Goal: Task Accomplishment & Management: Manage account settings

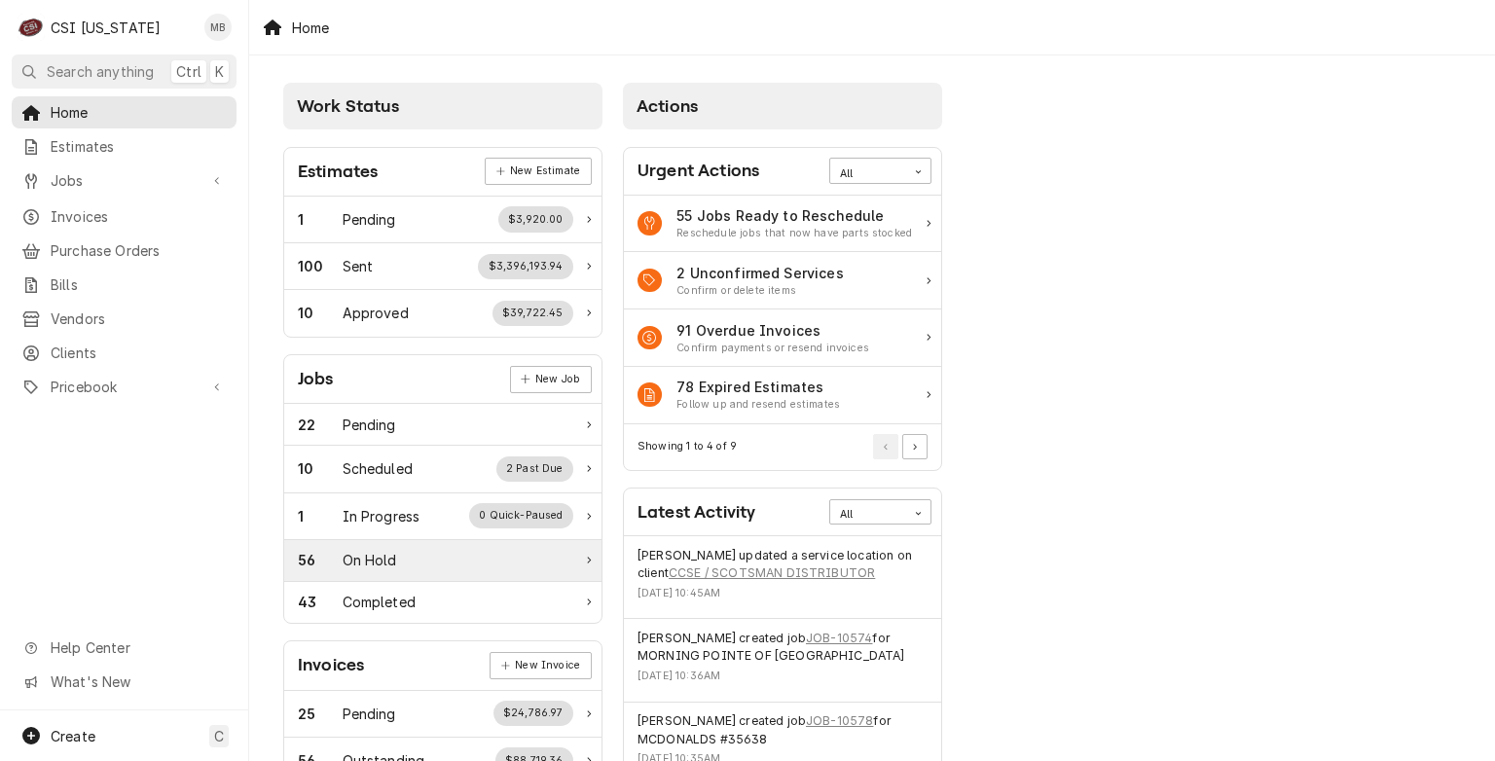
click at [386, 563] on div "On Hold" at bounding box center [370, 560] width 55 height 20
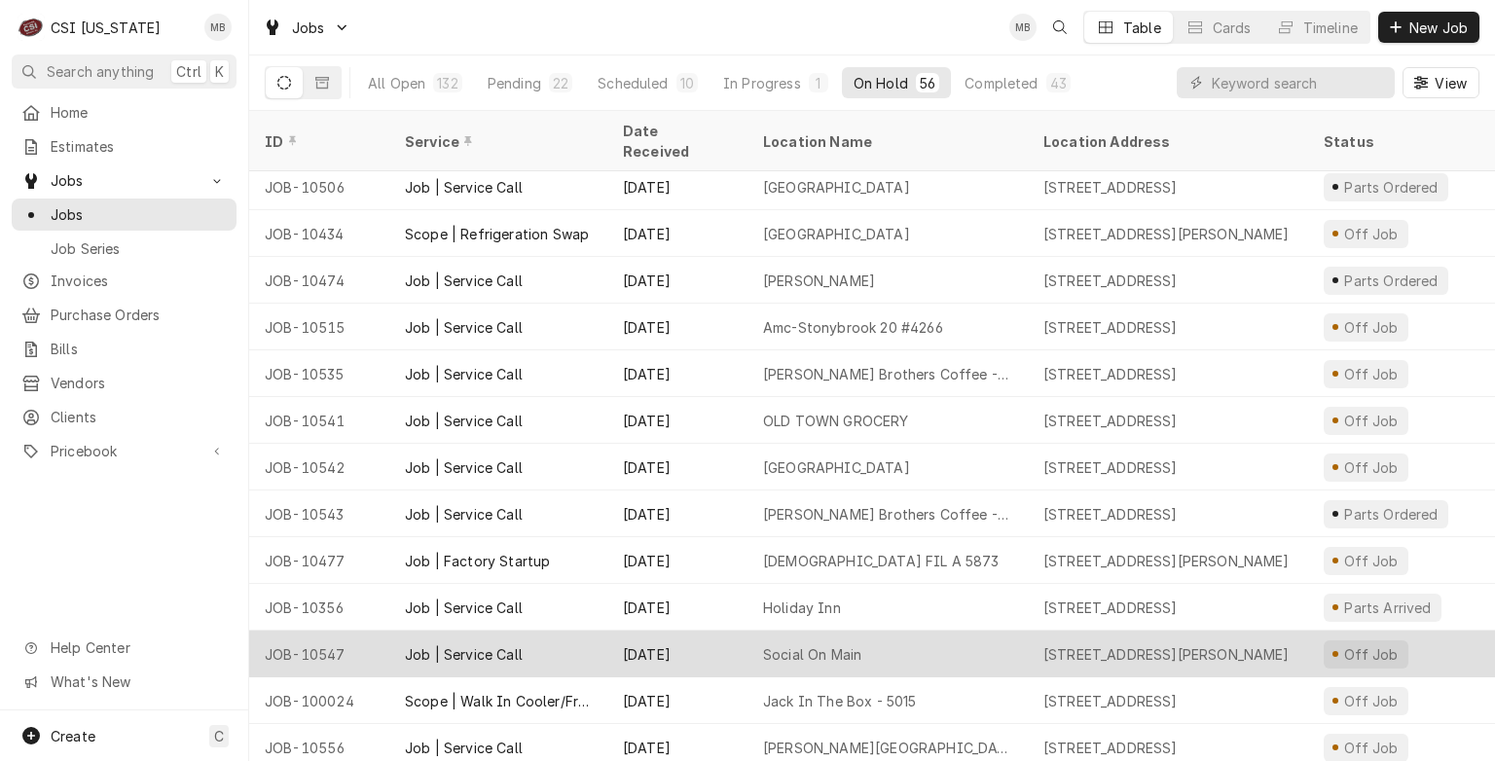
scroll to position [1783, 0]
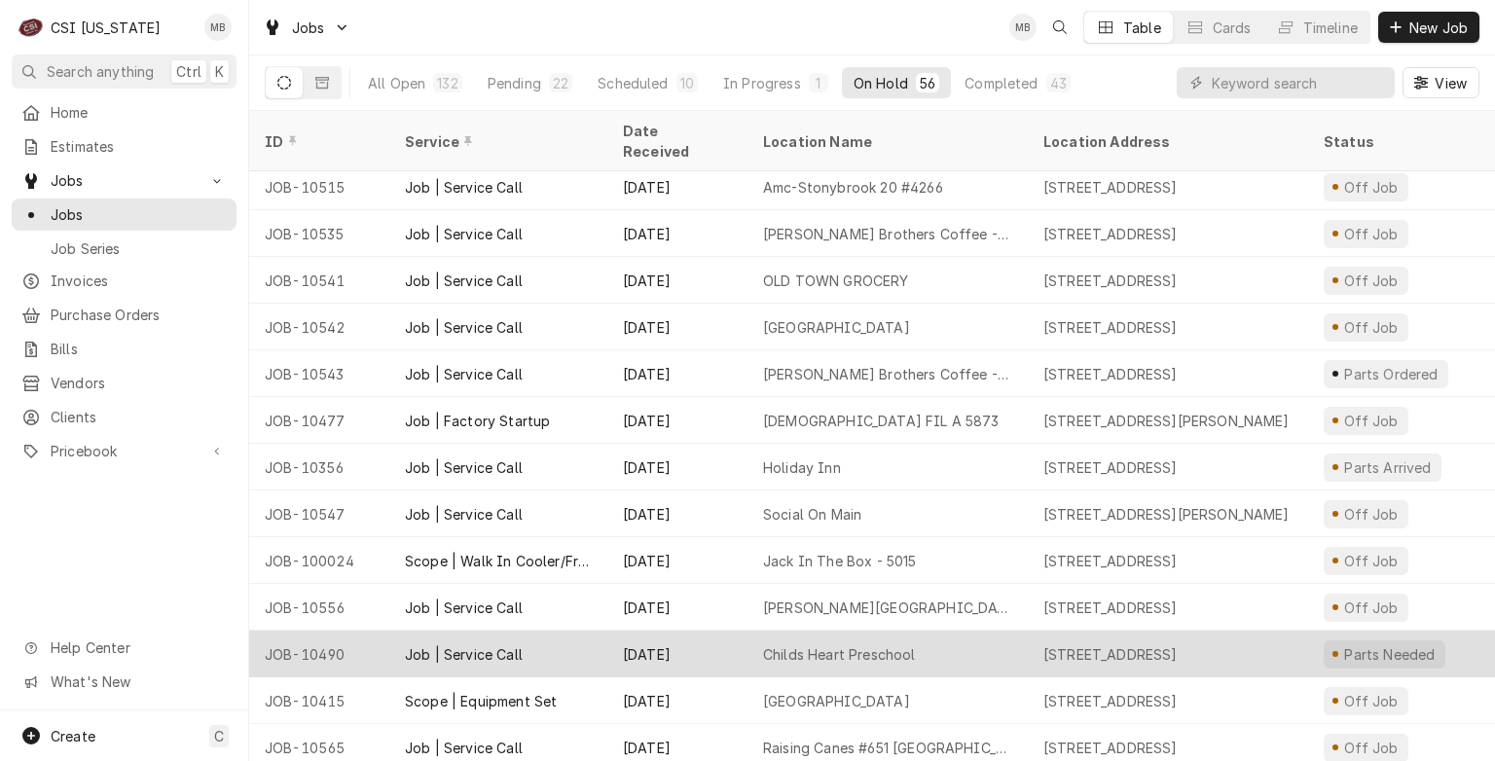
click at [554, 631] on div "Job | Service Call" at bounding box center [498, 654] width 218 height 47
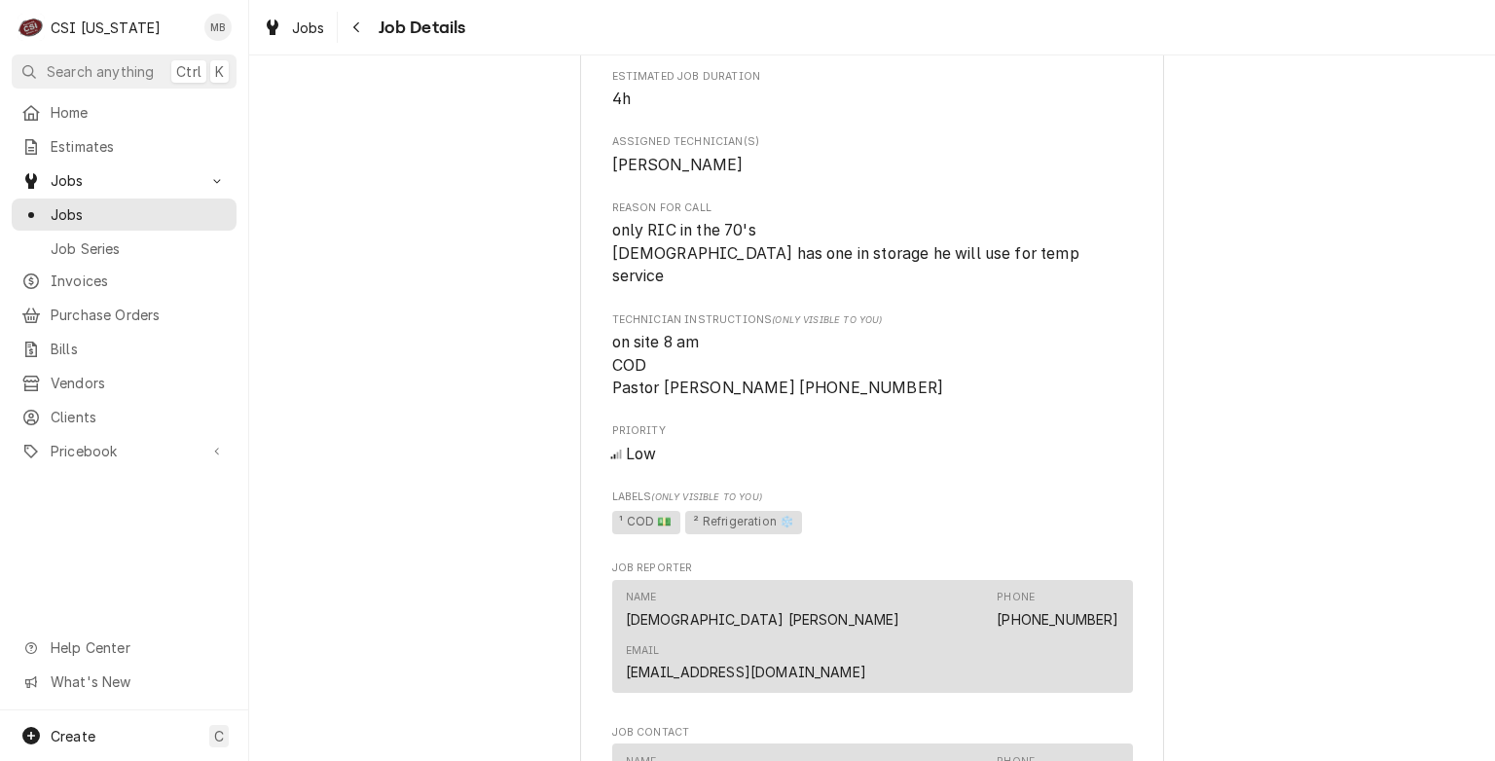
scroll to position [1090, 0]
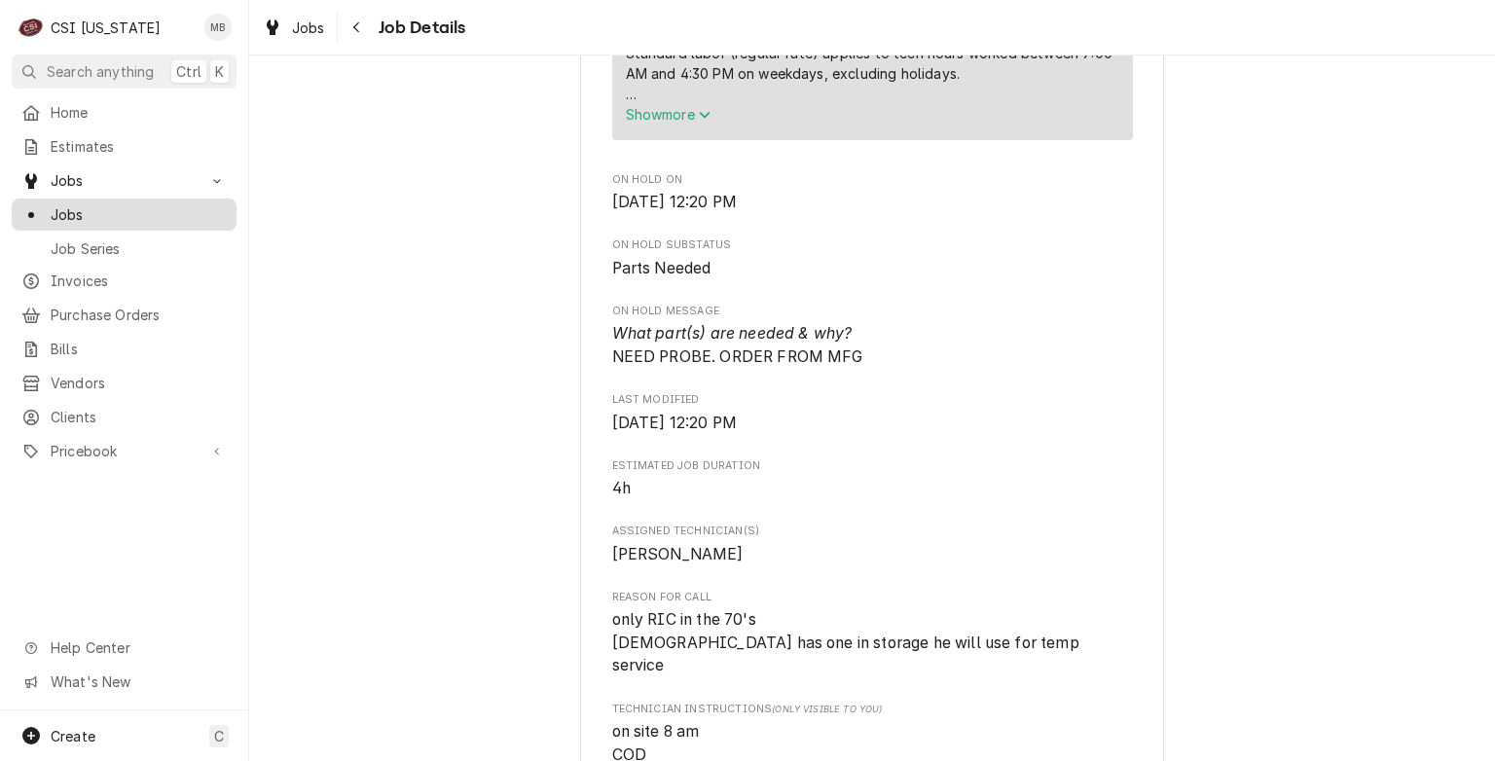
click at [155, 210] on span "Jobs" at bounding box center [139, 214] width 176 height 20
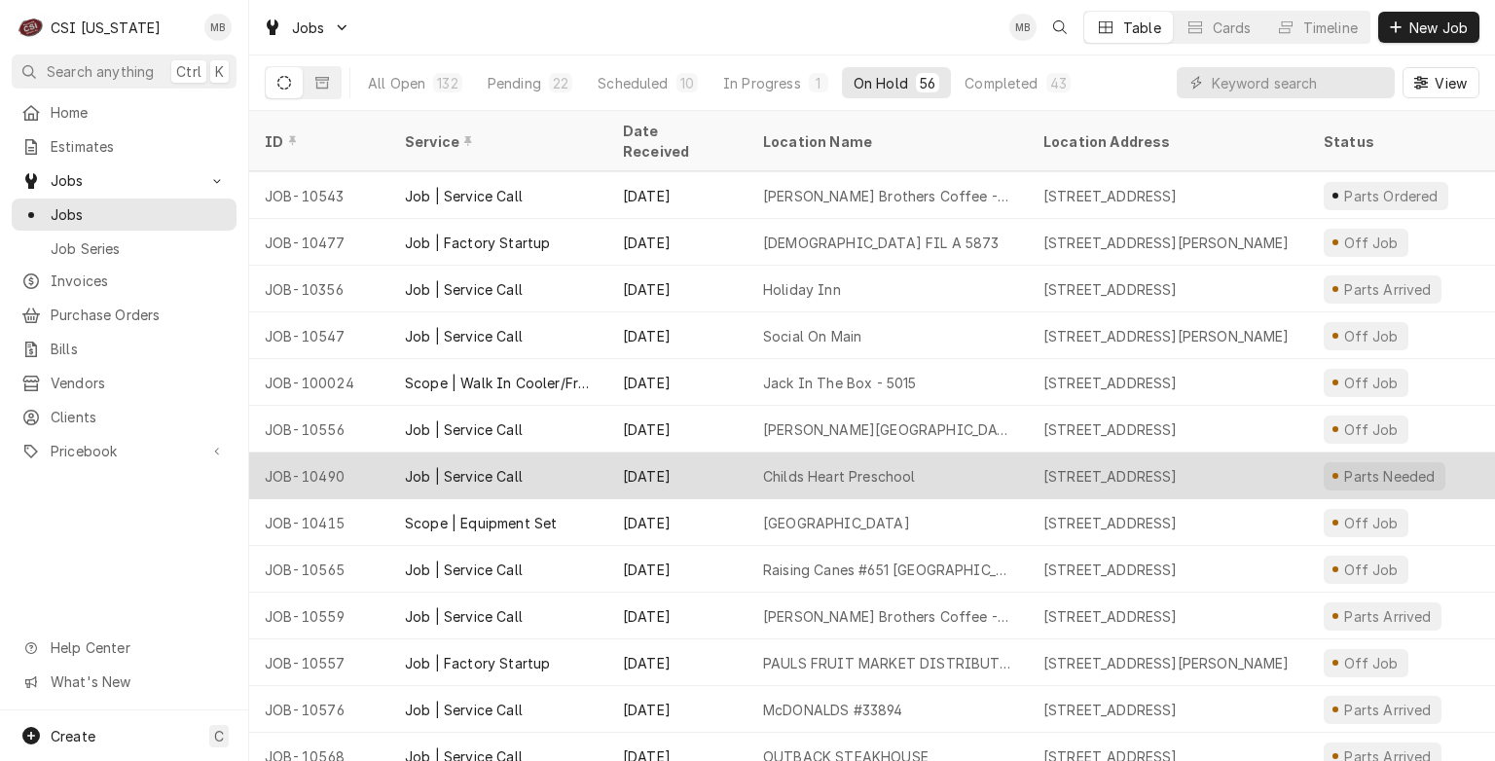
scroll to position [2017, 0]
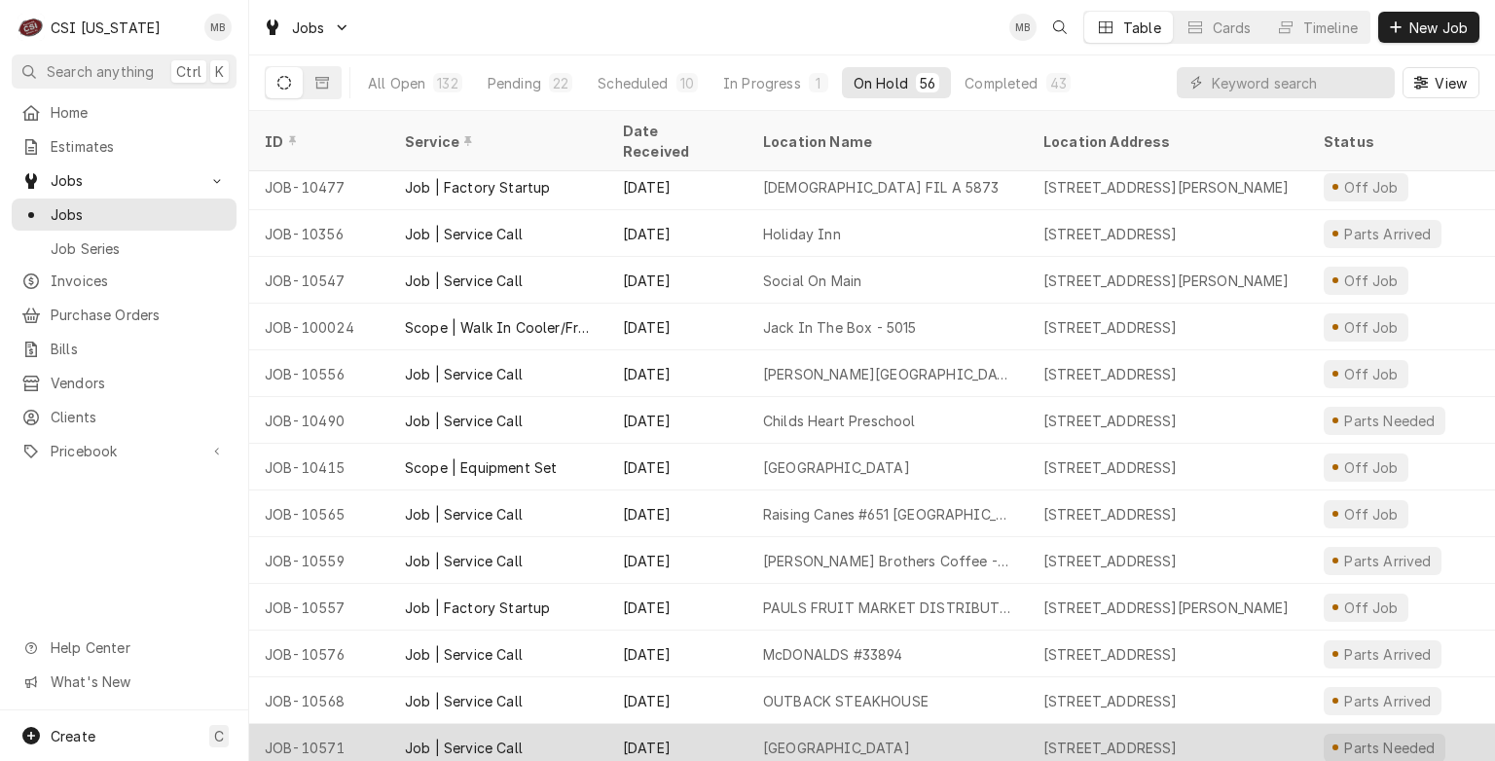
click at [907, 738] on div "SPENCER COUNTY HIGH SCHOOL" at bounding box center [836, 748] width 147 height 20
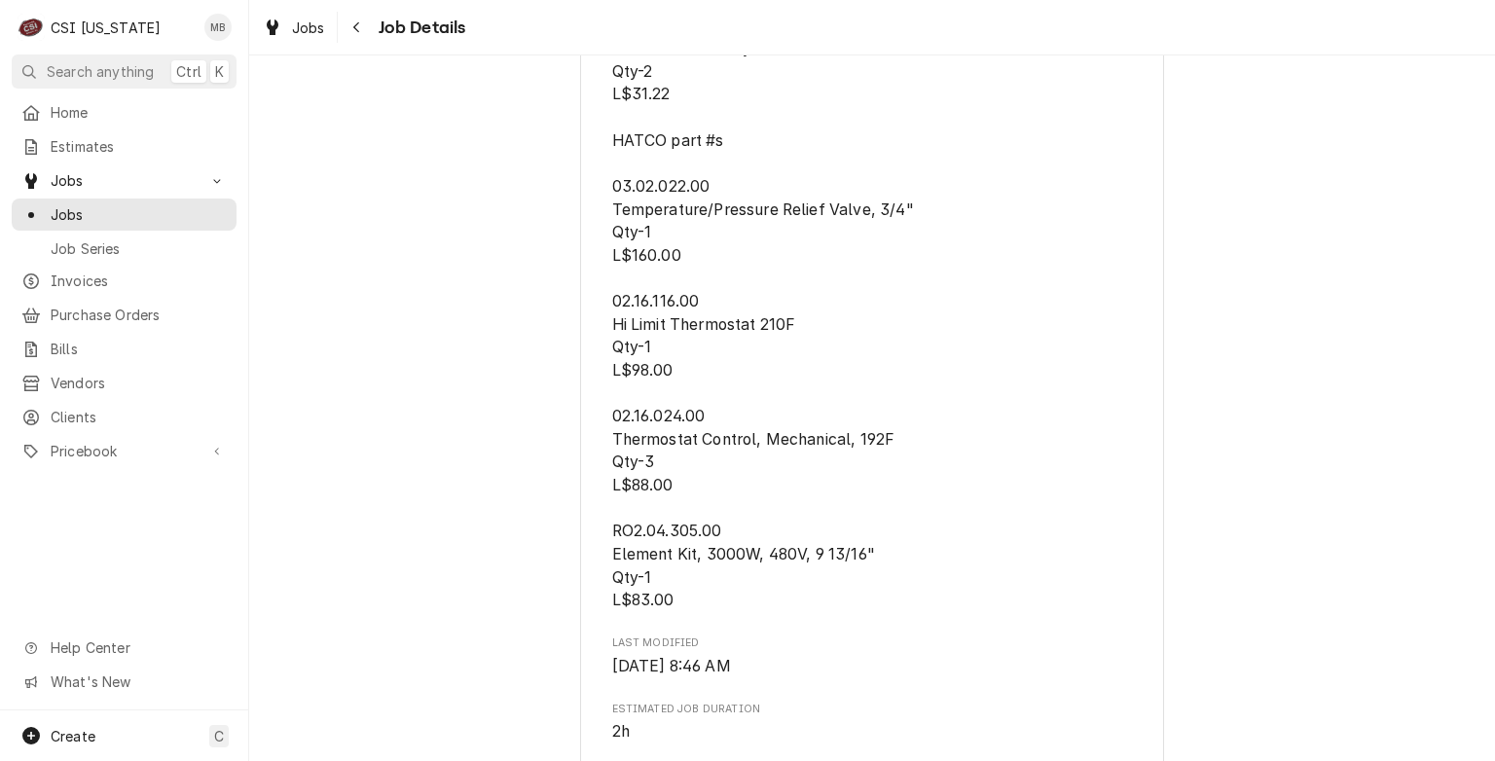
scroll to position [1558, 0]
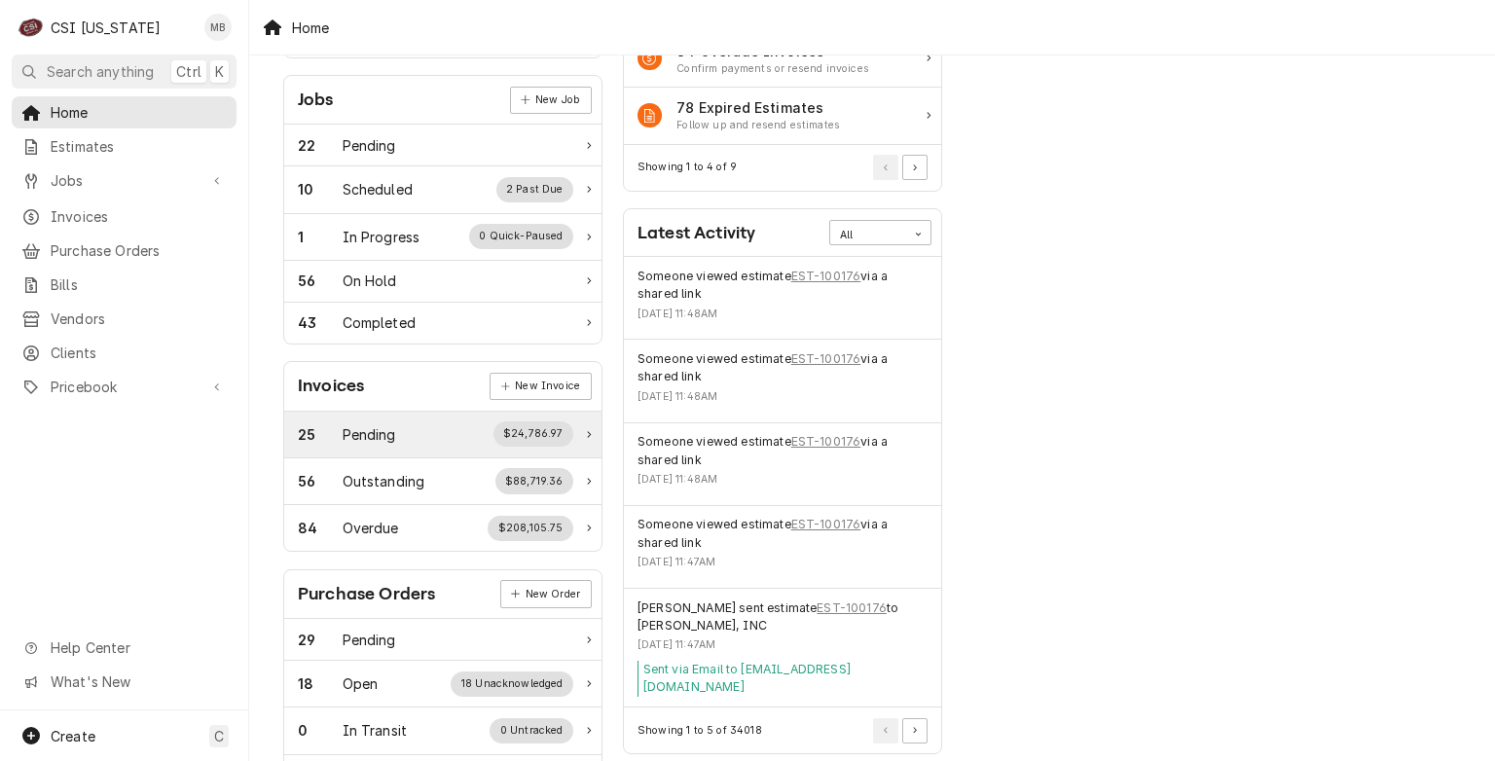
scroll to position [292, 0]
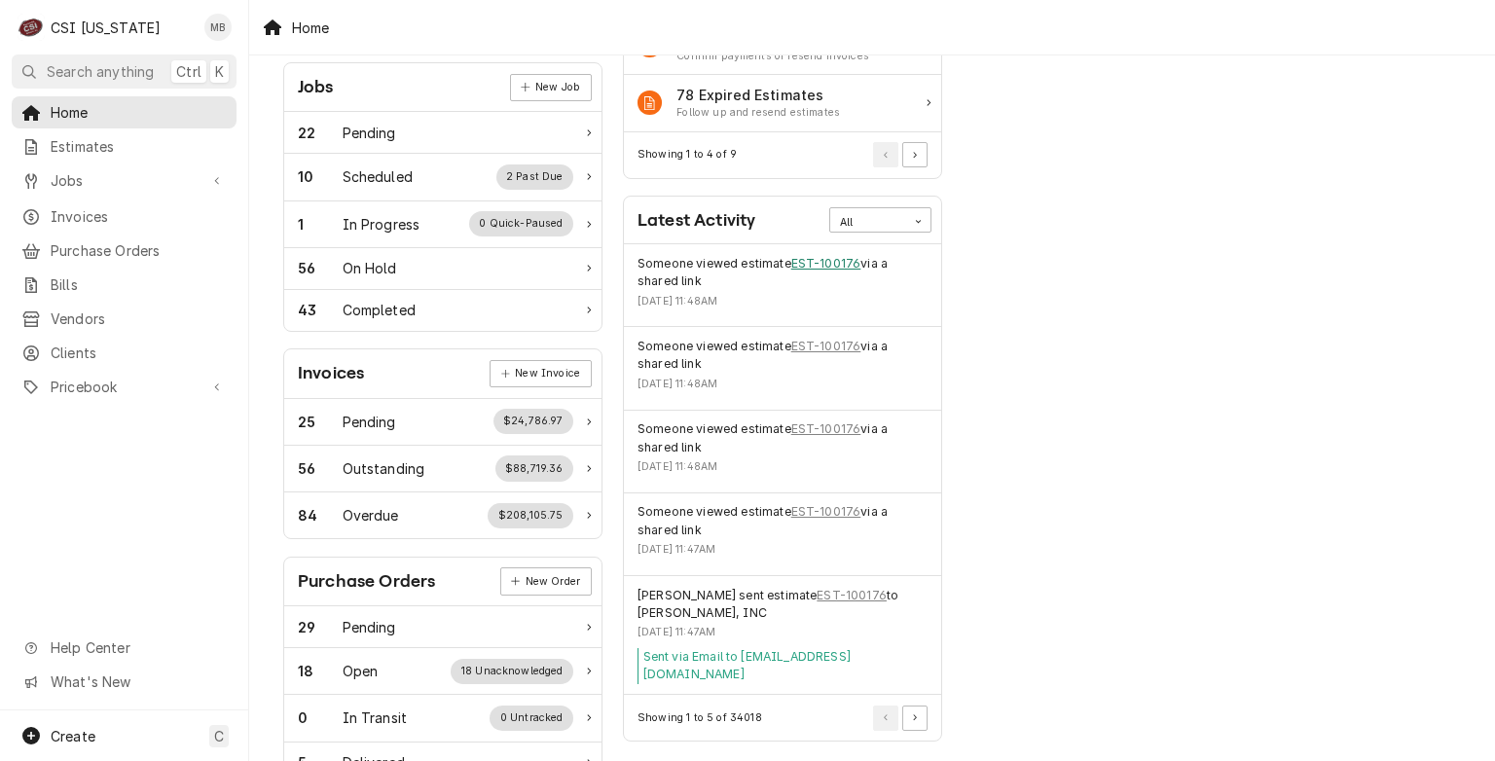
click at [840, 266] on link "EST-100176" at bounding box center [826, 264] width 70 height 18
click at [913, 715] on icon "Pagination Controls" at bounding box center [915, 718] width 4 height 7
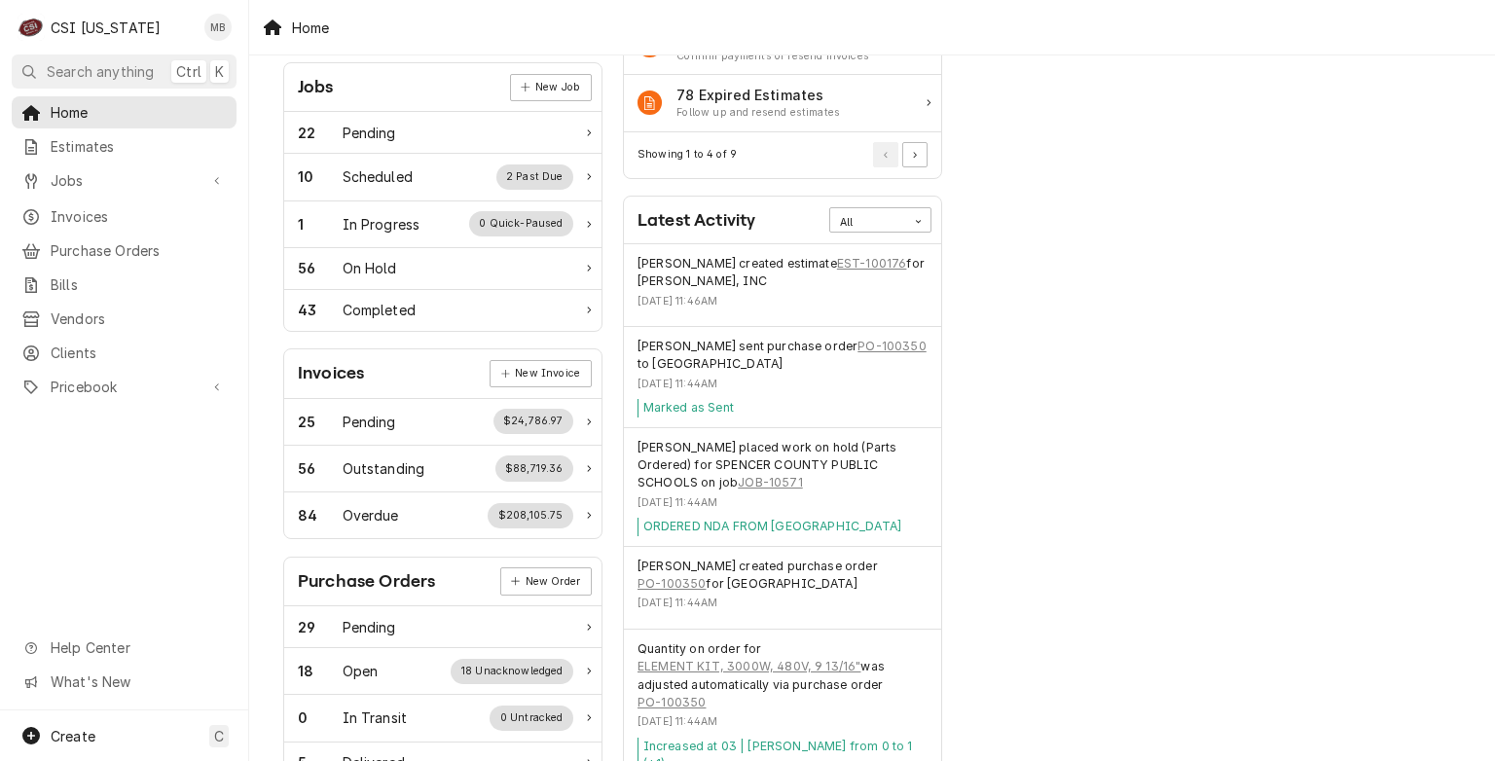
scroll to position [389, 0]
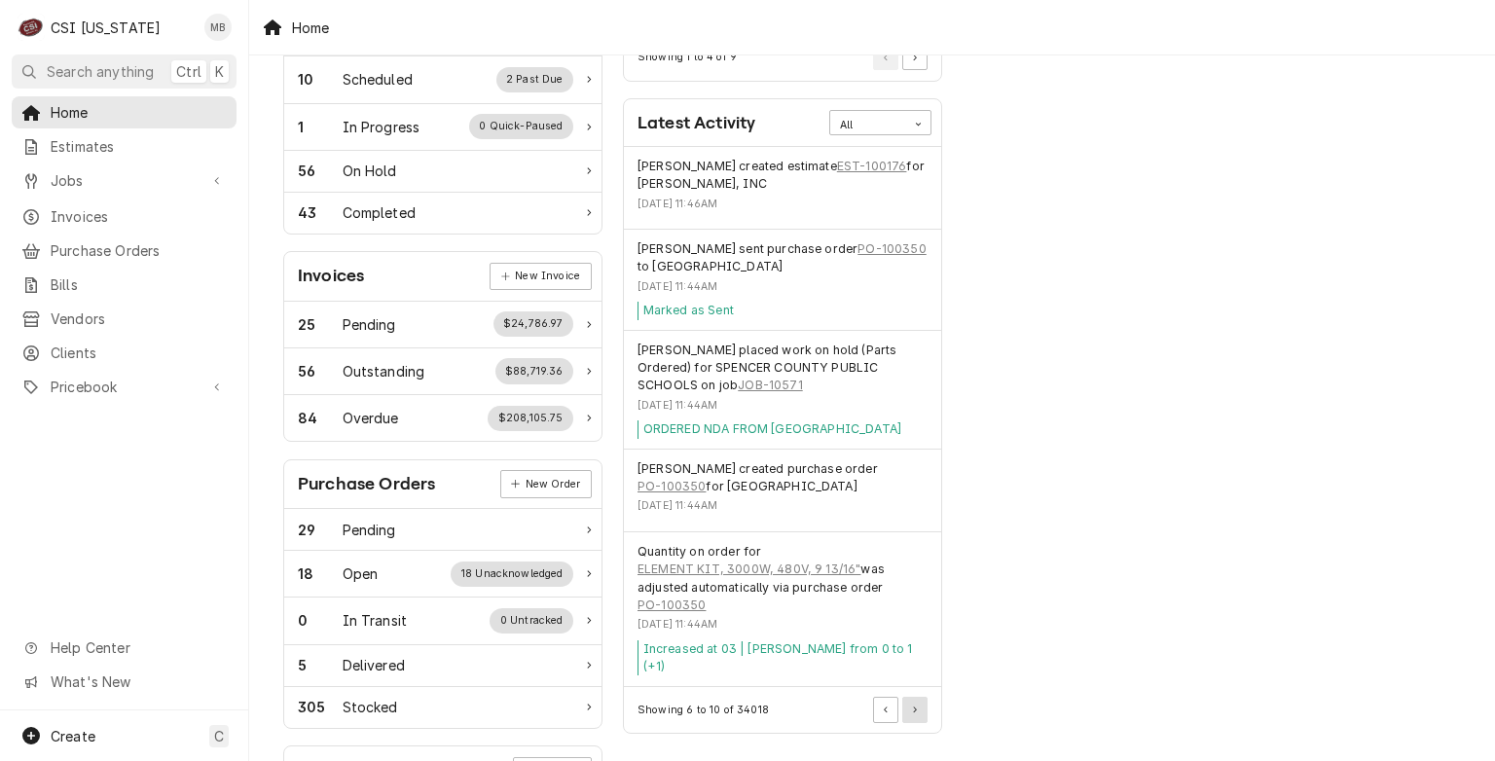
click at [917, 708] on button "Pagination Controls" at bounding box center [914, 709] width 25 height 25
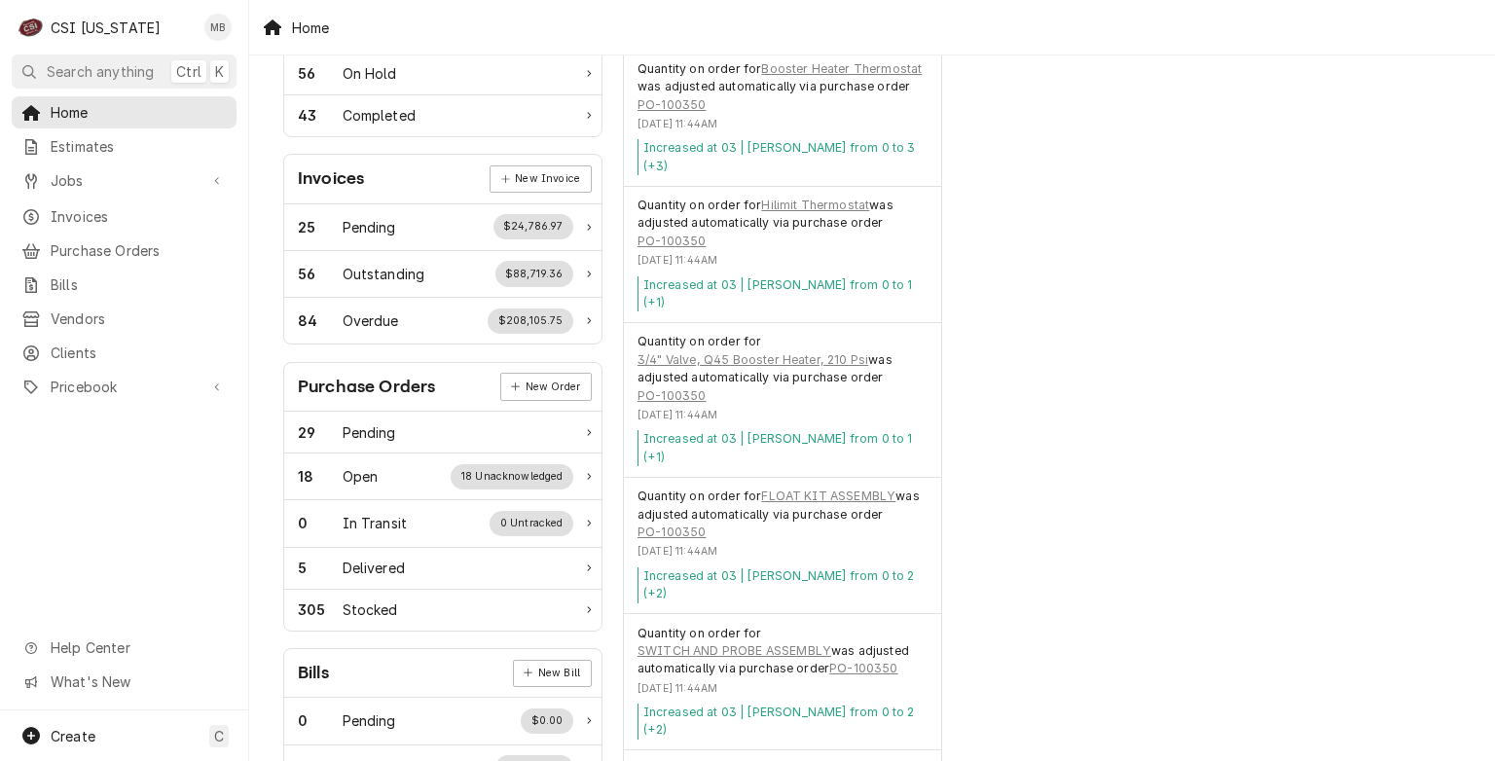
scroll to position [584, 0]
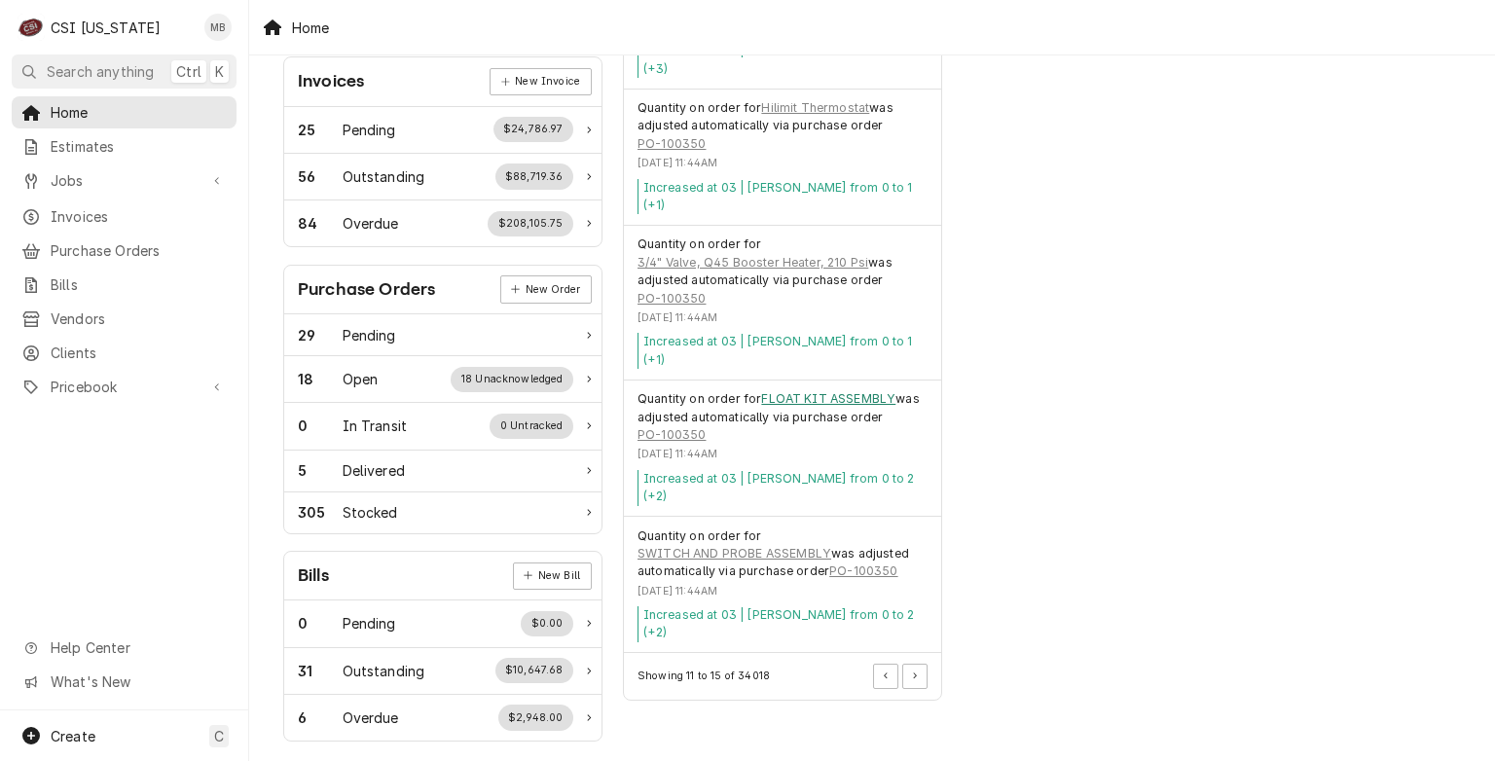
click at [790, 390] on link "FLOAT KIT ASSEMBLY" at bounding box center [828, 399] width 134 height 18
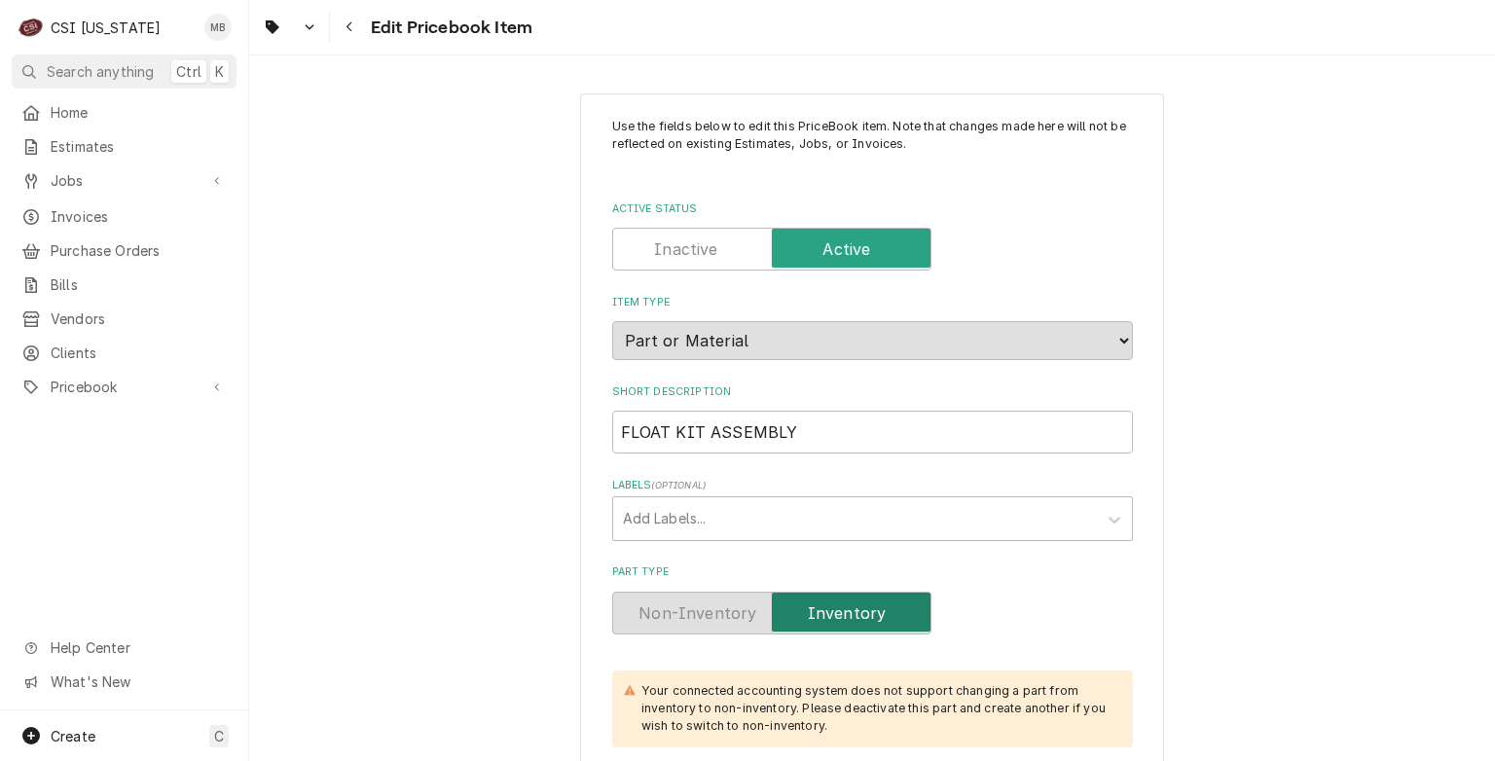
type textarea "x"
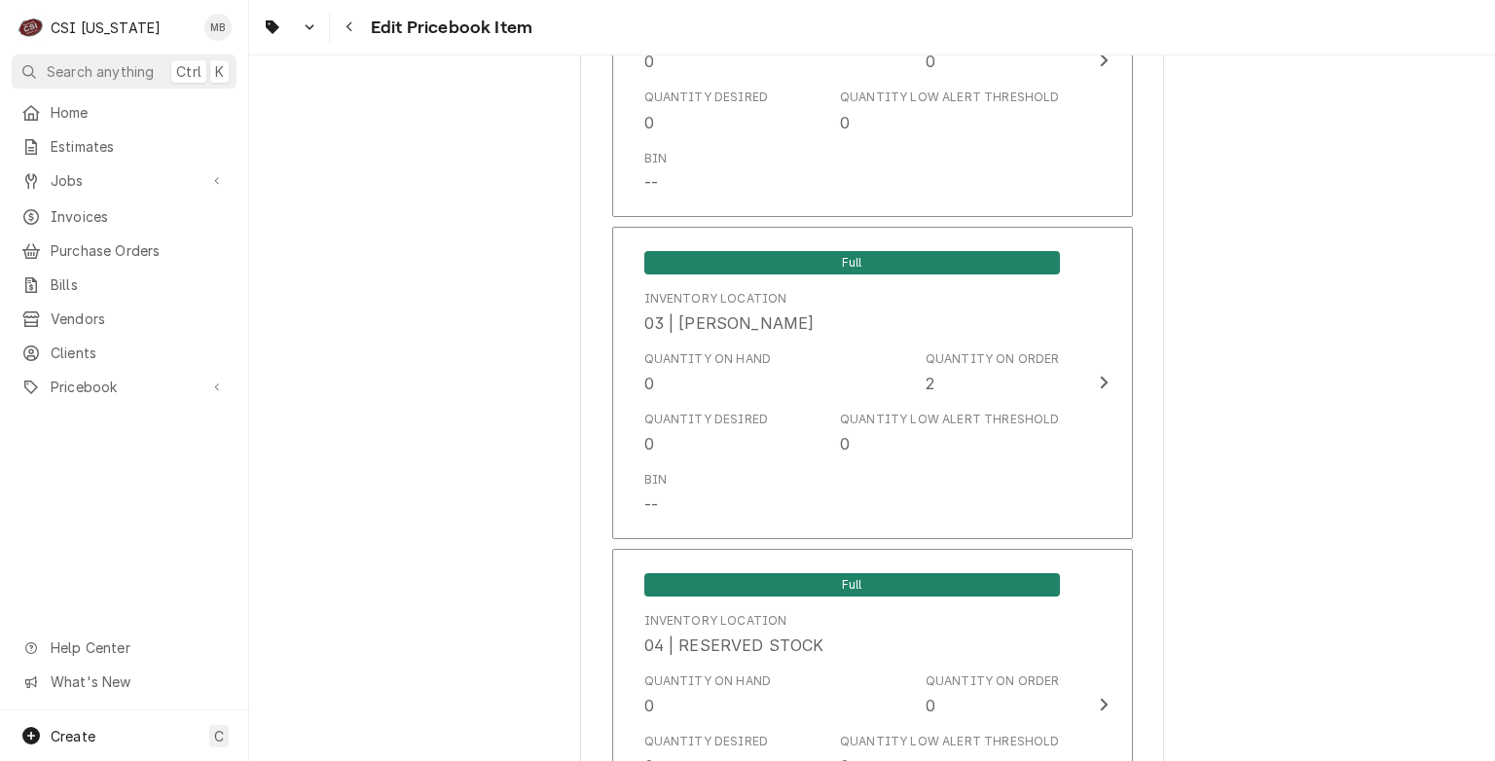
scroll to position [3407, 0]
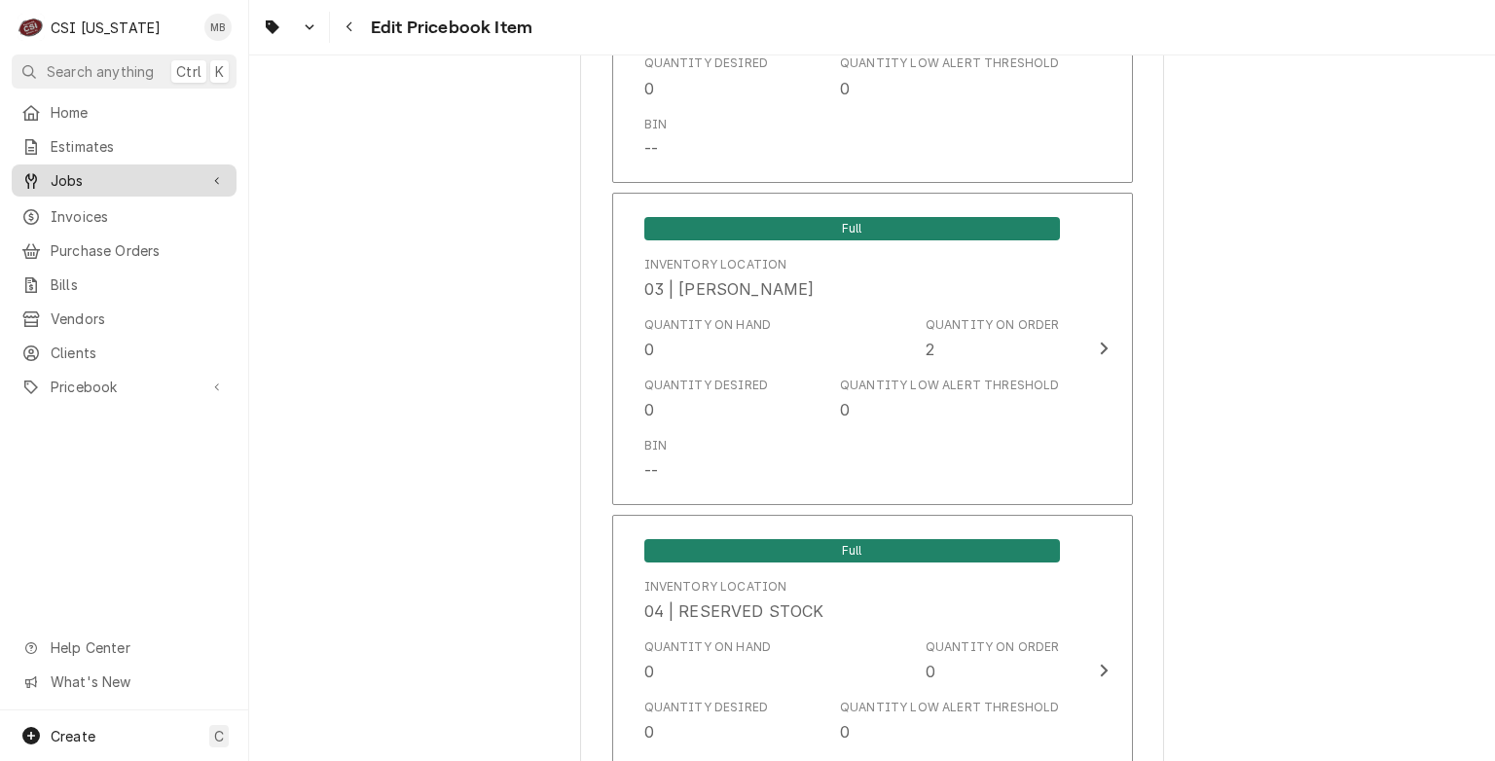
click at [58, 173] on span "Jobs" at bounding box center [124, 180] width 147 height 20
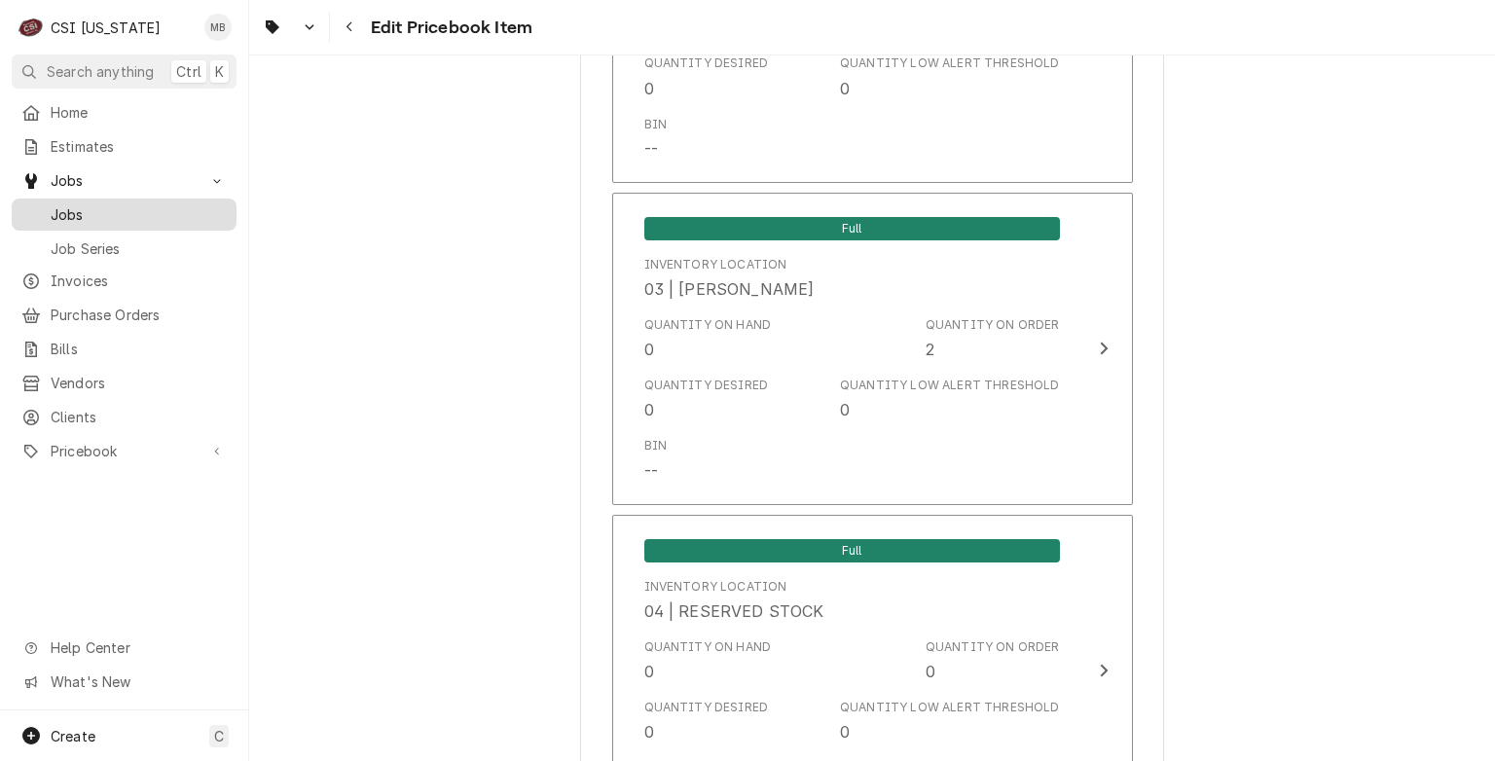
click at [71, 199] on link "Jobs" at bounding box center [124, 215] width 225 height 32
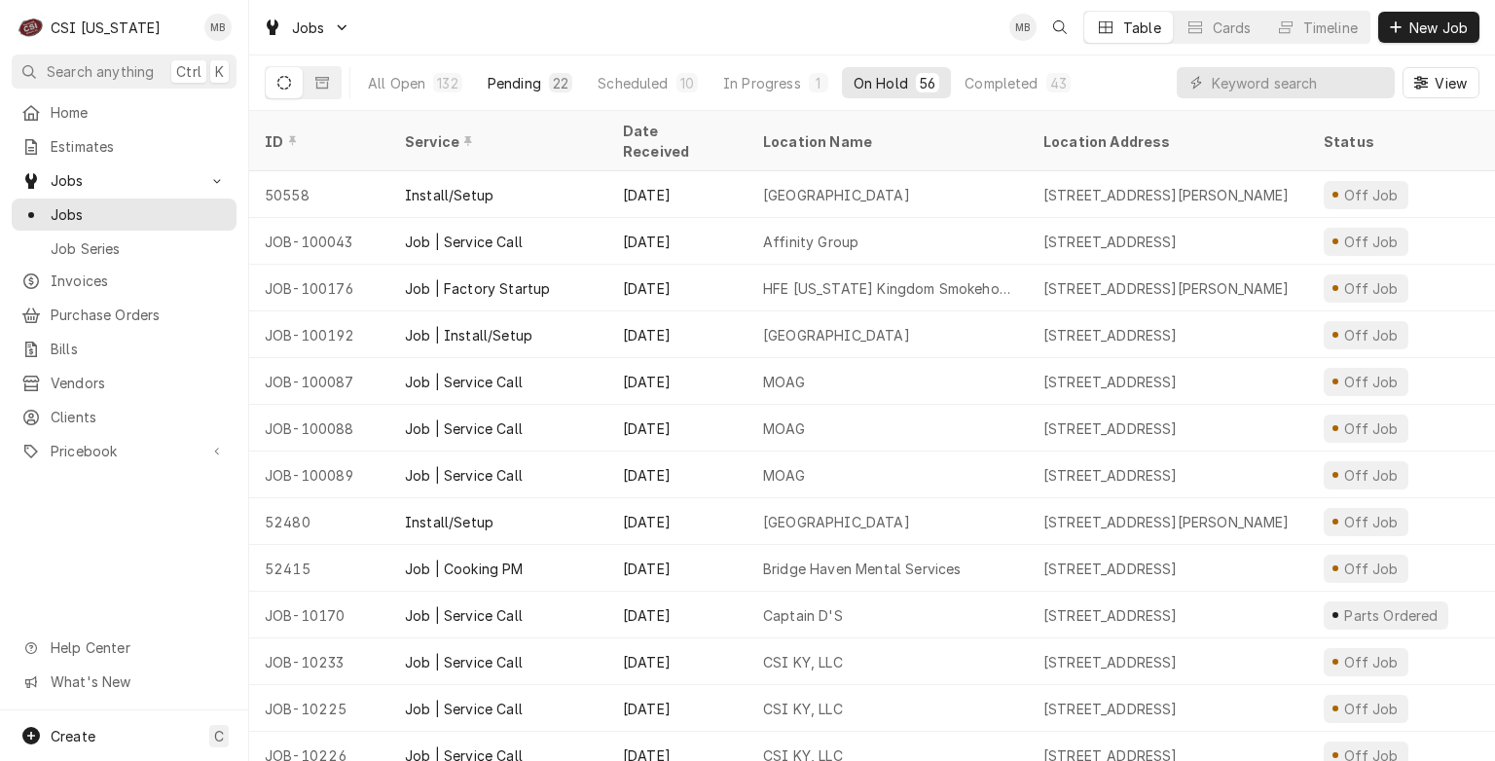
click at [537, 79] on div "Pending" at bounding box center [515, 83] width 54 height 20
